Goal: Task Accomplishment & Management: Complete application form

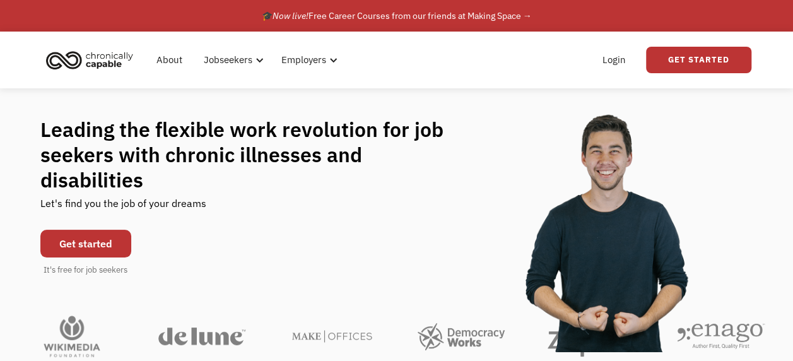
drag, startPoint x: 564, startPoint y: 0, endPoint x: 498, endPoint y: 132, distance: 148.1
click at [498, 132] on div "Leading the flexible work revolution for job seekers with chronic illnesses and…" at bounding box center [396, 197] width 713 height 160
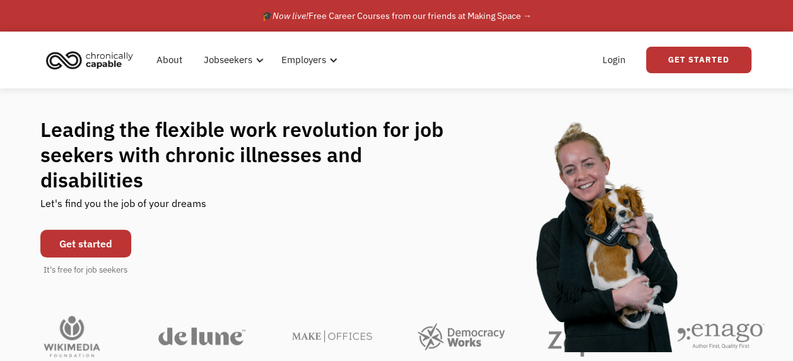
click at [394, 233] on div "Leading the flexible work revolution for job seekers with chronic illnesses and…" at bounding box center [396, 197] width 713 height 160
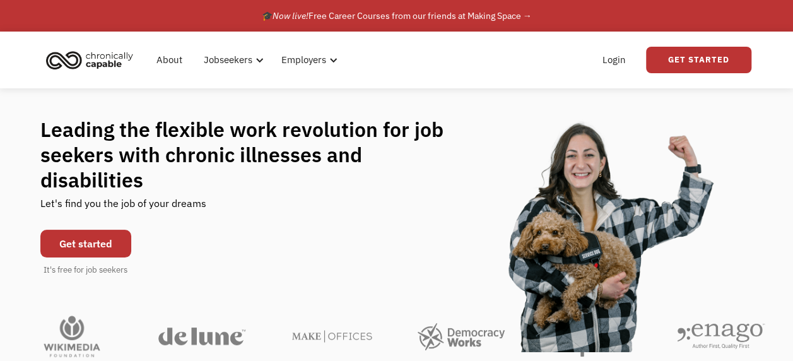
click at [84, 230] on link "Get started" at bounding box center [85, 244] width 91 height 28
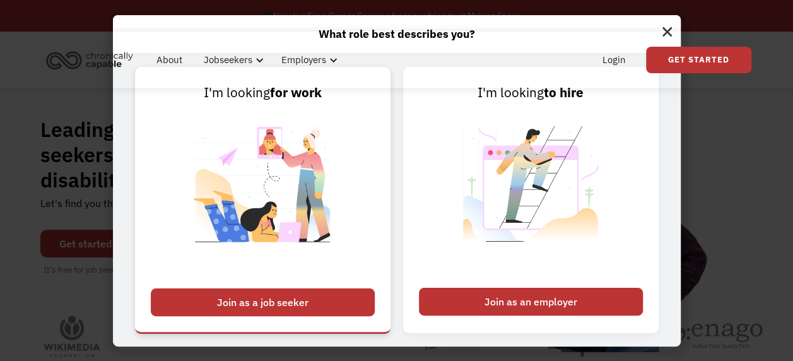
click at [277, 304] on div "Join as a job seeker" at bounding box center [263, 302] width 224 height 28
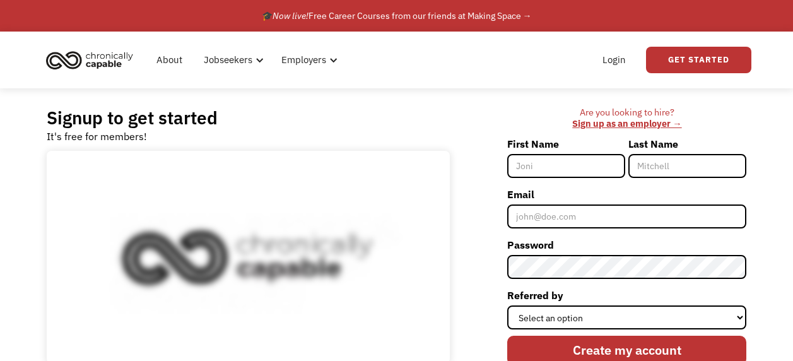
click at [457, 61] on div "Login Get Started" at bounding box center [590, 60] width 322 height 40
